Goal: Information Seeking & Learning: Learn about a topic

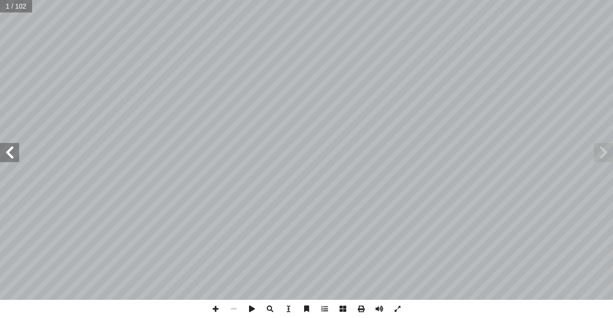
click at [9, 153] on span at bounding box center [9, 152] width 19 height 19
click at [379, 302] on span at bounding box center [379, 309] width 18 height 18
click at [11, 151] on div "سطين َ ل ِ قررت وزارة التربية والتعليم في دولة ف العام الدراسي ٢٠١٧/ [DATE] َ ن…" at bounding box center [306, 150] width 613 height 300
click at [6, 160] on span at bounding box center [9, 152] width 19 height 19
click at [4, 158] on span at bounding box center [9, 152] width 19 height 19
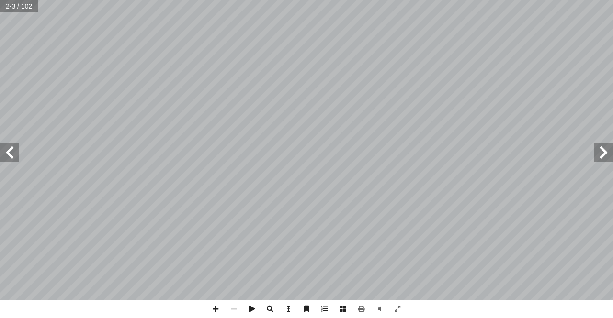
click at [4, 158] on span at bounding box center [9, 152] width 19 height 19
click at [8, 153] on span at bounding box center [9, 152] width 19 height 19
click at [216, 306] on span at bounding box center [215, 309] width 18 height 18
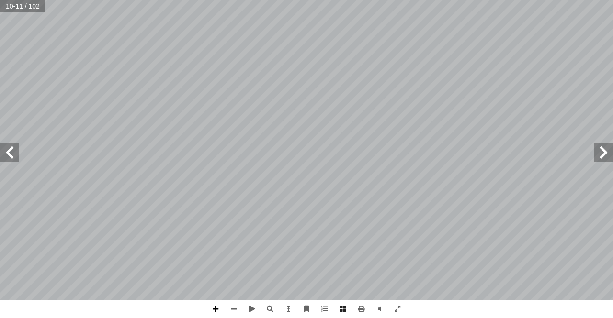
click at [214, 306] on span at bounding box center [215, 309] width 18 height 18
drag, startPoint x: 239, startPoint y: 312, endPoint x: 237, endPoint y: 304, distance: 7.3
click at [237, 304] on span at bounding box center [233, 309] width 18 height 18
click at [602, 160] on span at bounding box center [602, 152] width 19 height 19
click at [216, 305] on span at bounding box center [215, 309] width 18 height 18
